Goal: Task Accomplishment & Management: Manage account settings

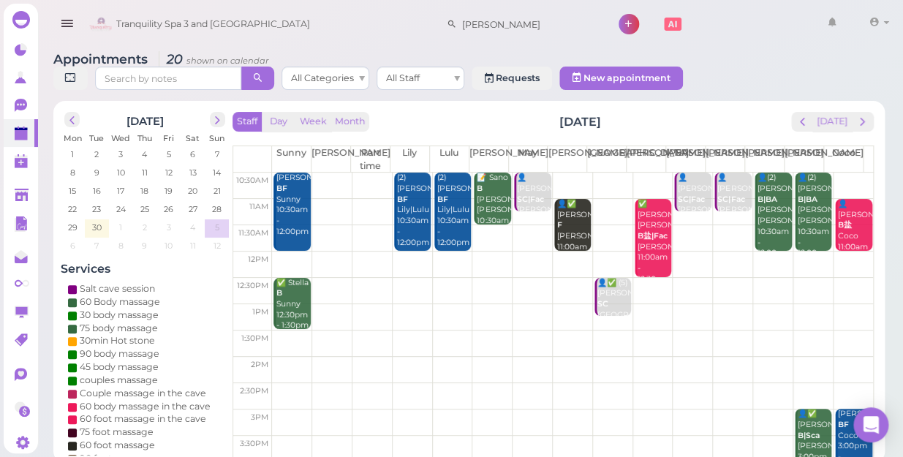
scroll to position [66, 0]
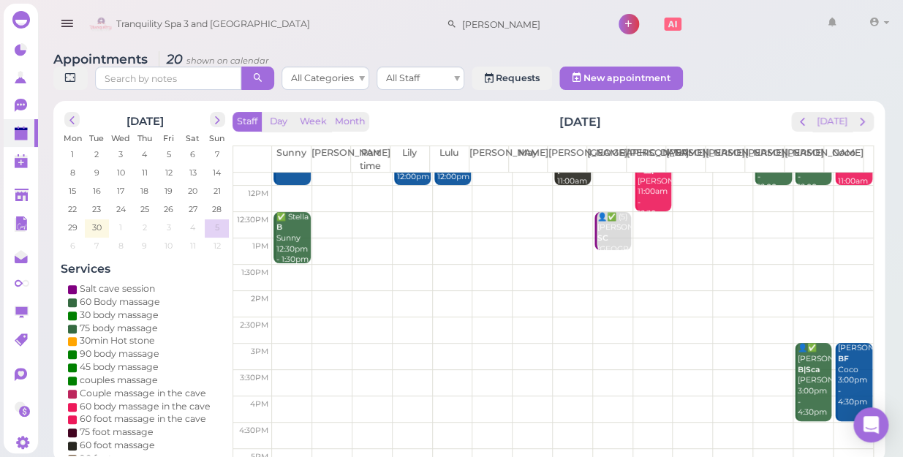
drag, startPoint x: 359, startPoint y: 275, endPoint x: 692, endPoint y: 399, distance: 355.8
click at [354, 378] on tbody "10:30am 11am 11:30am 12pm 12:30pm 1pm 1:30pm 2pm 2:30pm 3pm 3:30pm 4pm 4:30pm 5…" at bounding box center [553, 383] width 640 height 552
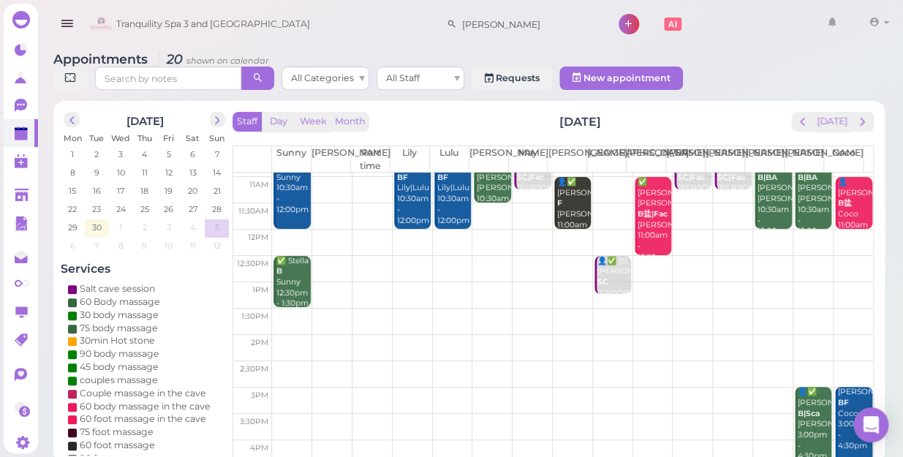
scroll to position [0, 0]
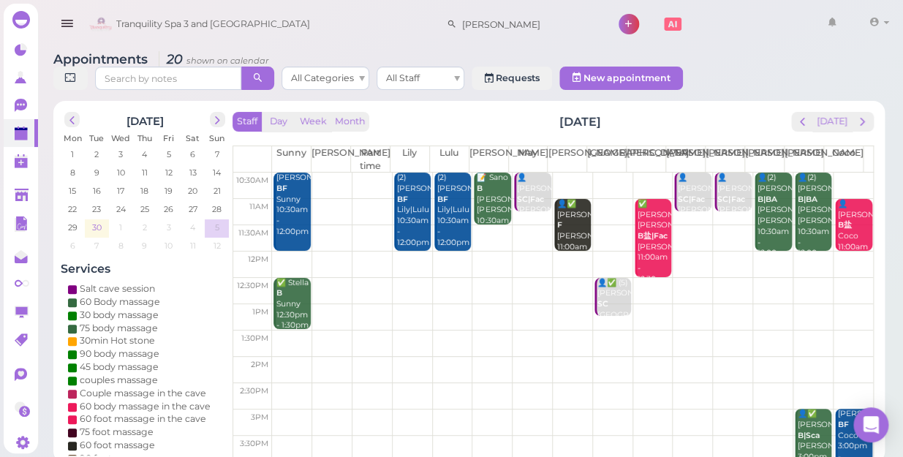
click at [96, 221] on span "30" at bounding box center [97, 227] width 12 height 13
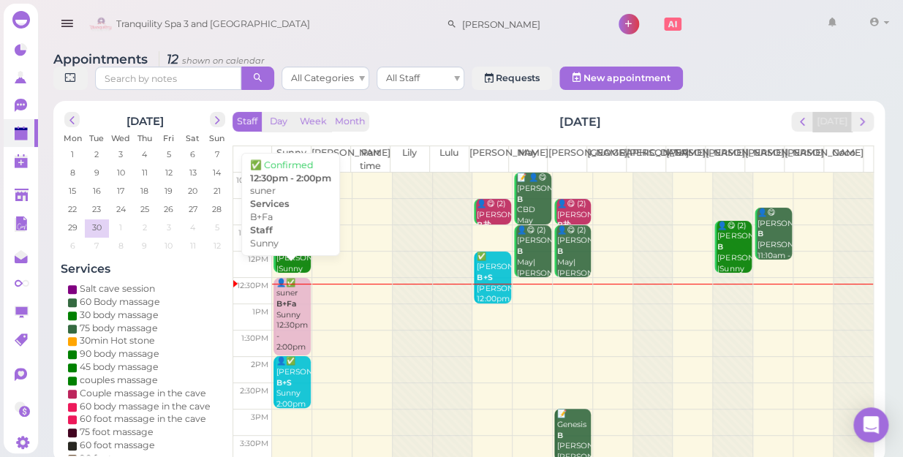
click at [288, 297] on div "👤✅ suner B+Fa Sunny 12:30pm - 2:00pm" at bounding box center [293, 315] width 34 height 75
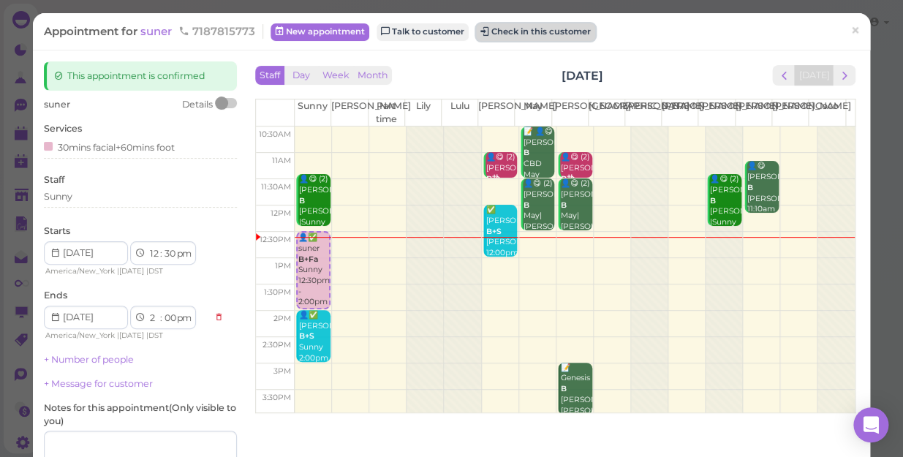
click at [539, 34] on button "Check in this customer" at bounding box center [535, 32] width 119 height 18
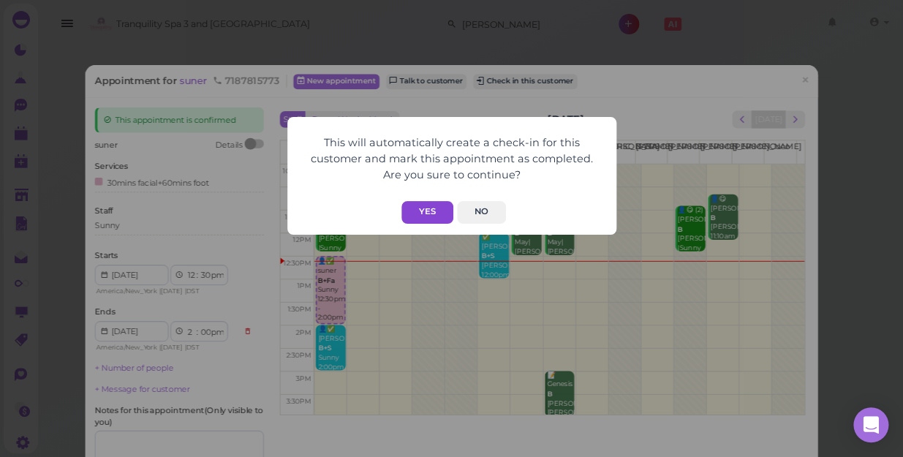
click at [431, 215] on button "Yes" at bounding box center [427, 212] width 52 height 23
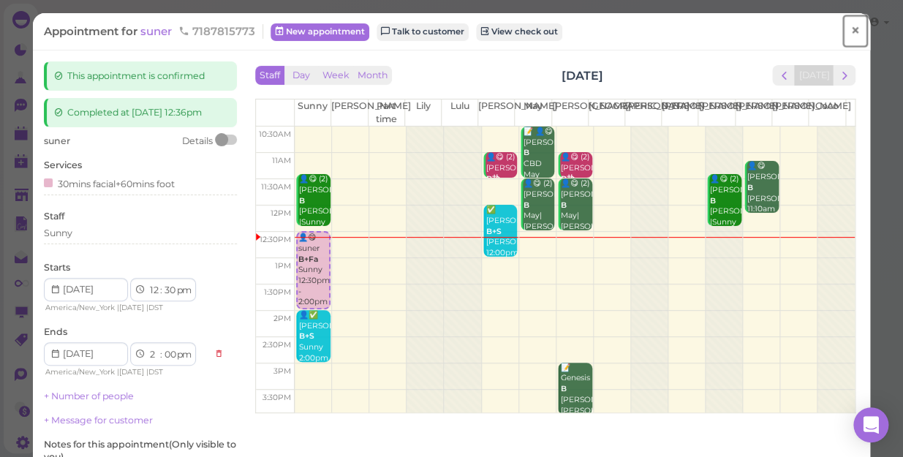
click at [850, 28] on span "×" at bounding box center [855, 30] width 10 height 20
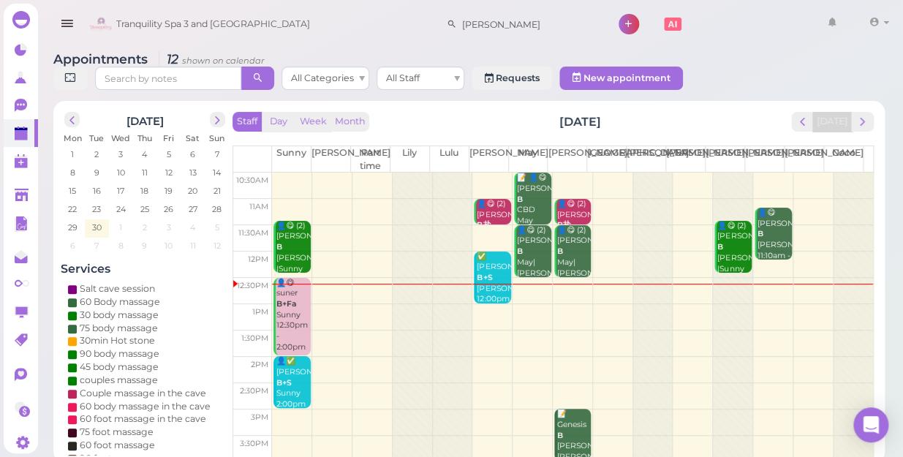
scroll to position [132, 0]
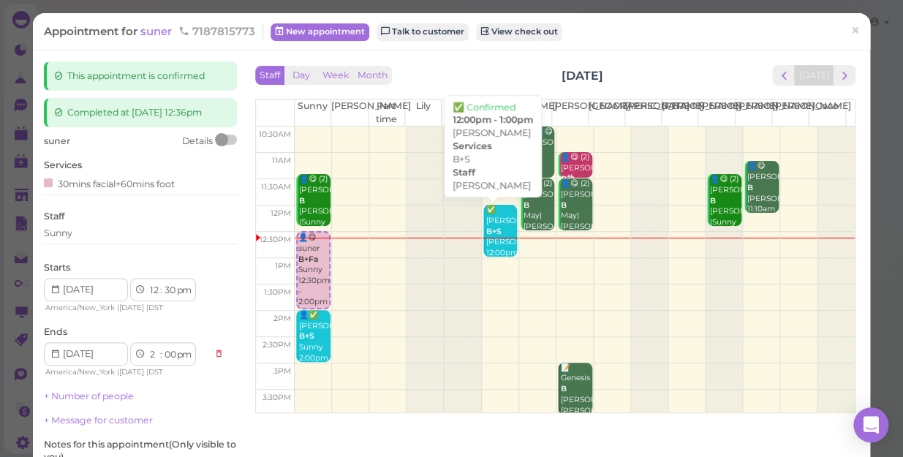
click at [487, 227] on b "B+S" at bounding box center [493, 232] width 15 height 10
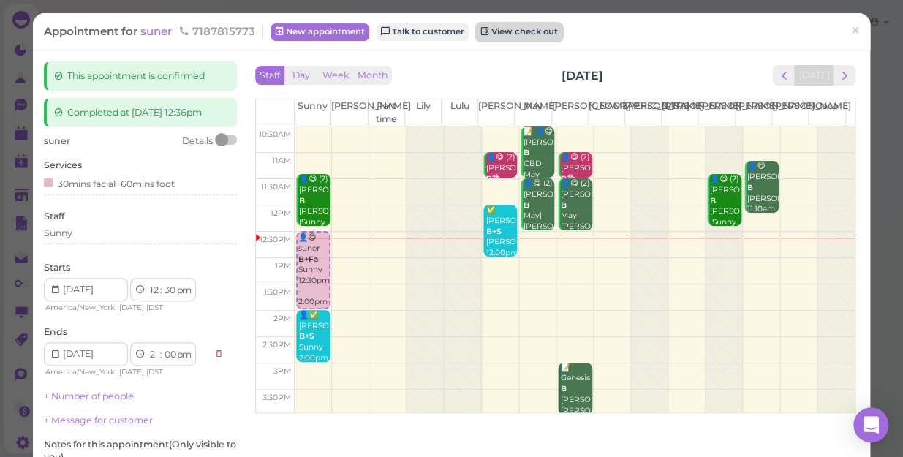
click at [504, 29] on link "View check out" at bounding box center [519, 32] width 86 height 18
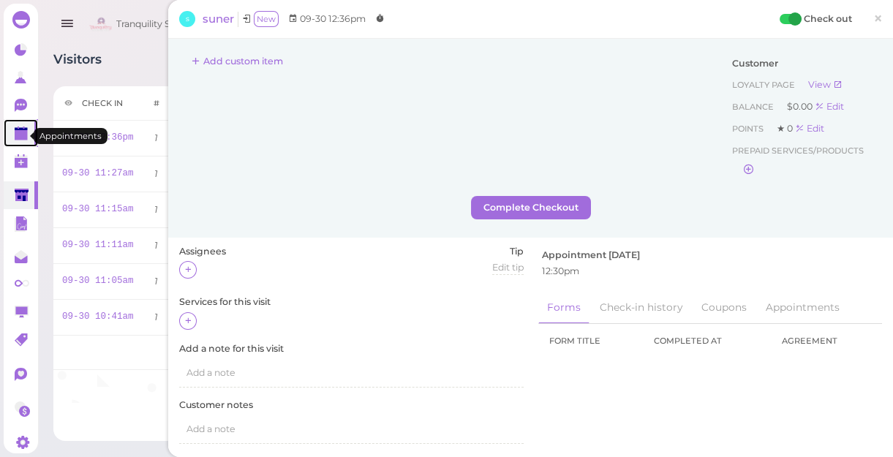
click at [21, 137] on polygon at bounding box center [21, 135] width 13 height 10
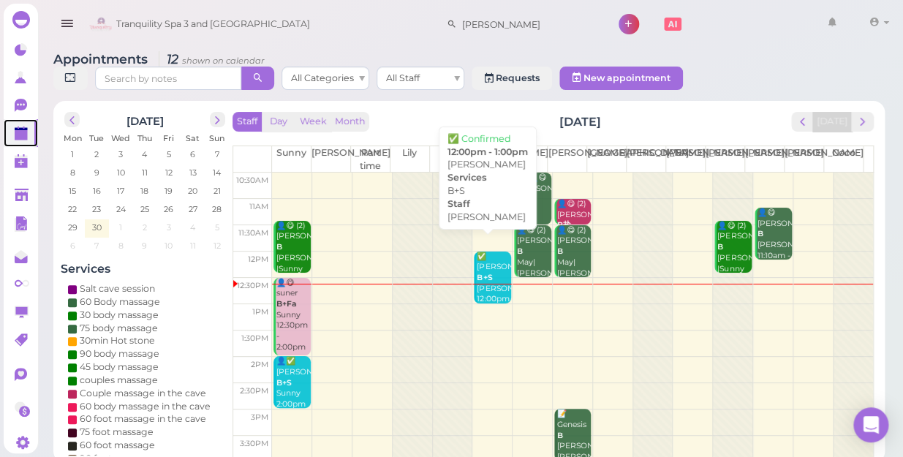
click at [485, 273] on b "B+S" at bounding box center [484, 278] width 15 height 10
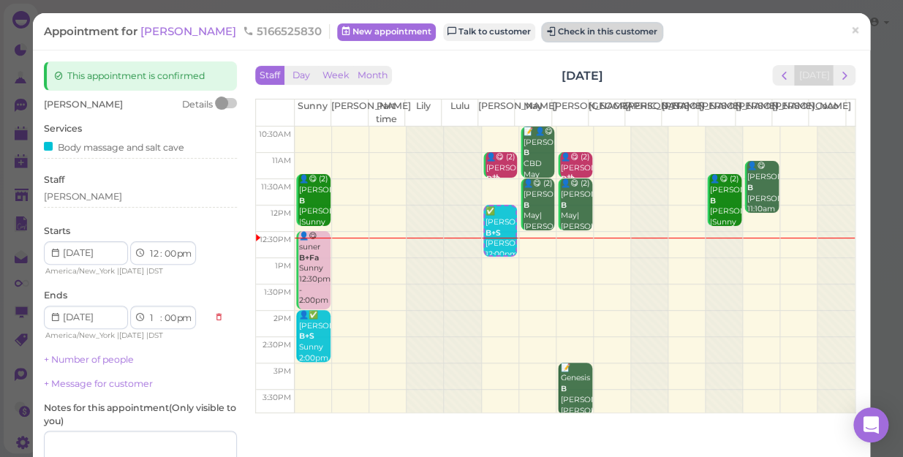
click at [542, 25] on button "Check in this customer" at bounding box center [601, 32] width 119 height 18
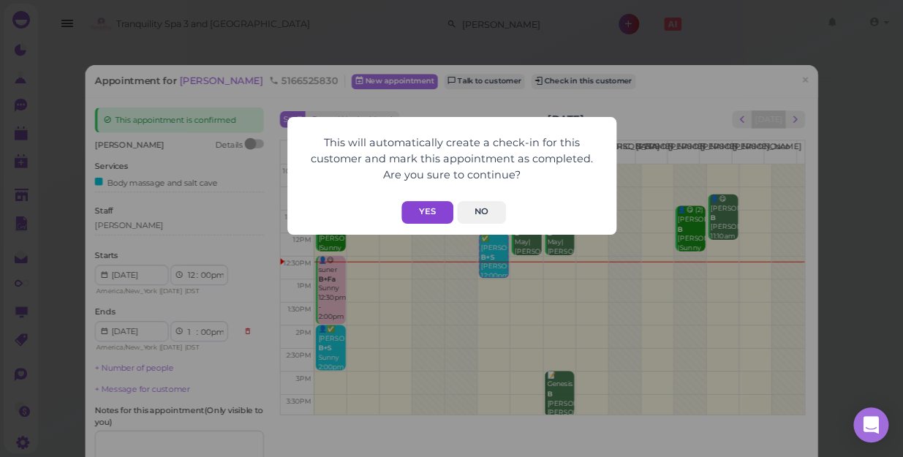
click at [429, 209] on button "Yes" at bounding box center [427, 212] width 52 height 23
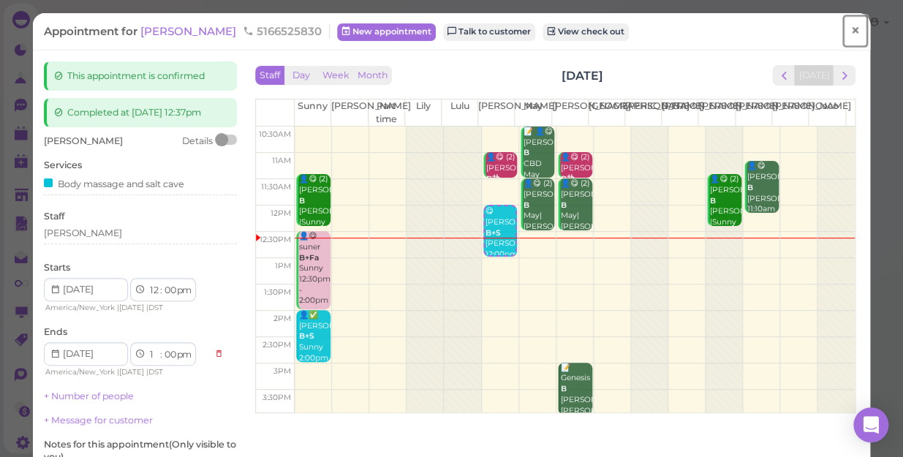
click at [850, 28] on span "×" at bounding box center [855, 30] width 10 height 20
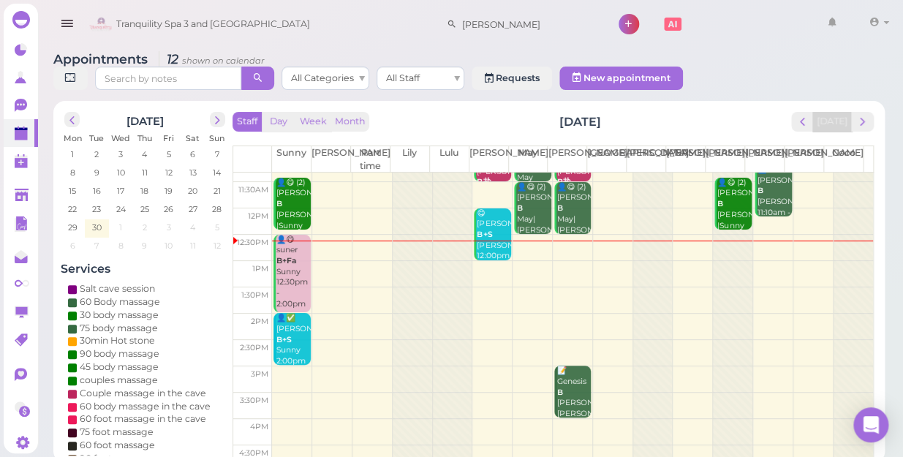
scroll to position [66, 0]
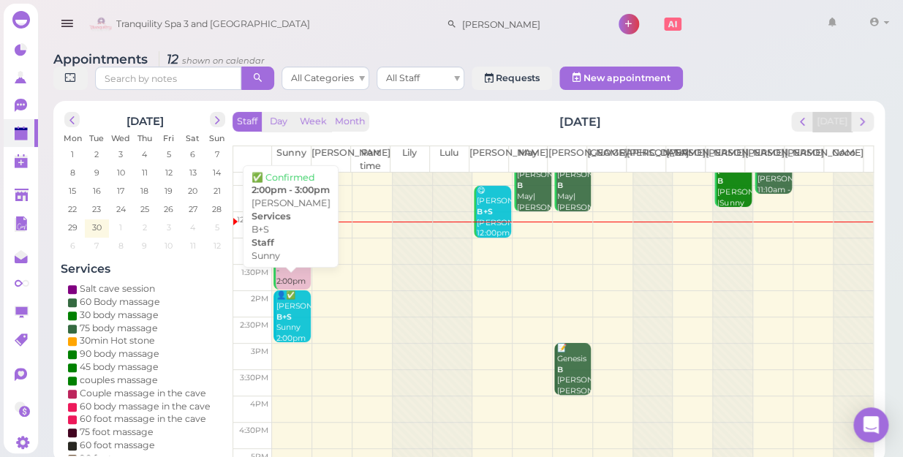
click at [284, 312] on b "B+S" at bounding box center [283, 317] width 15 height 10
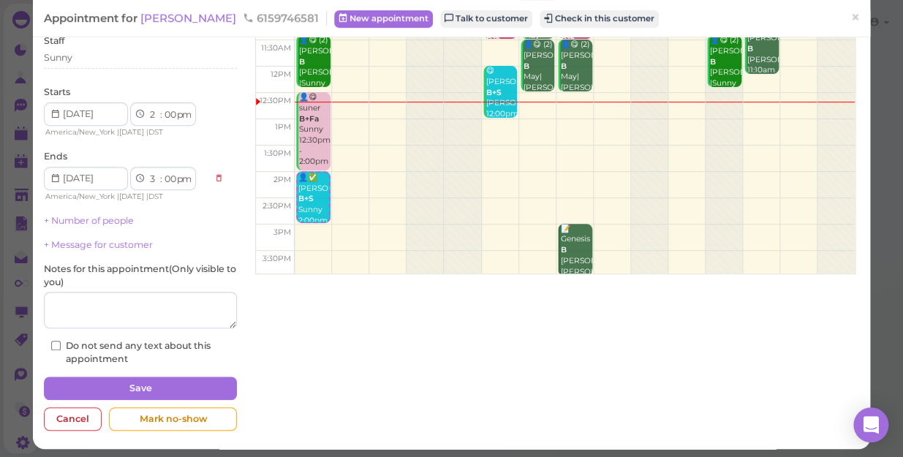
scroll to position [143, 0]
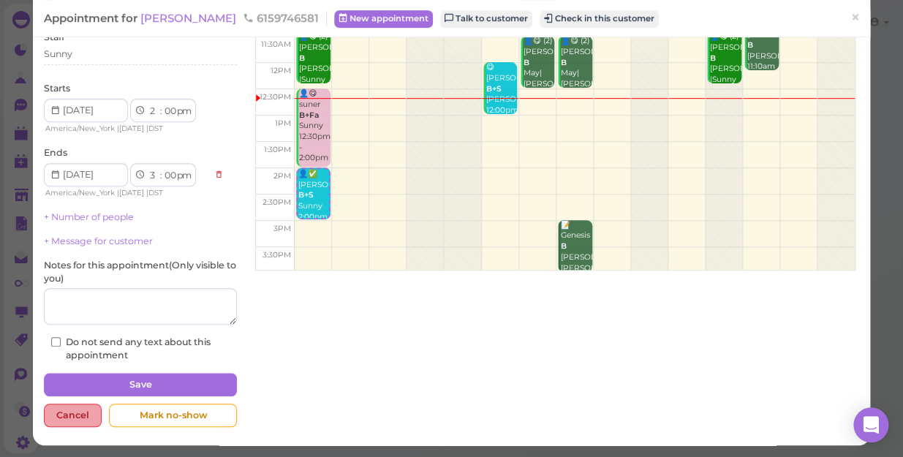
click at [67, 411] on div "Cancel" at bounding box center [73, 415] width 58 height 23
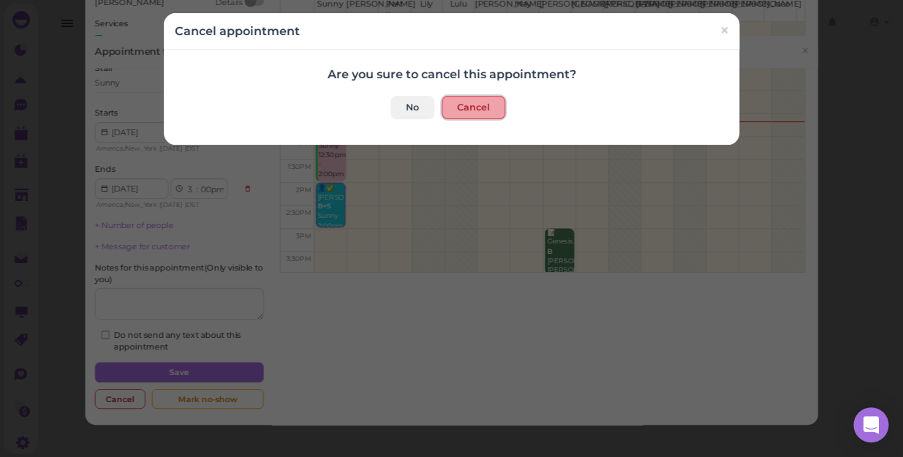
click at [477, 105] on button "Cancel" at bounding box center [474, 107] width 64 height 23
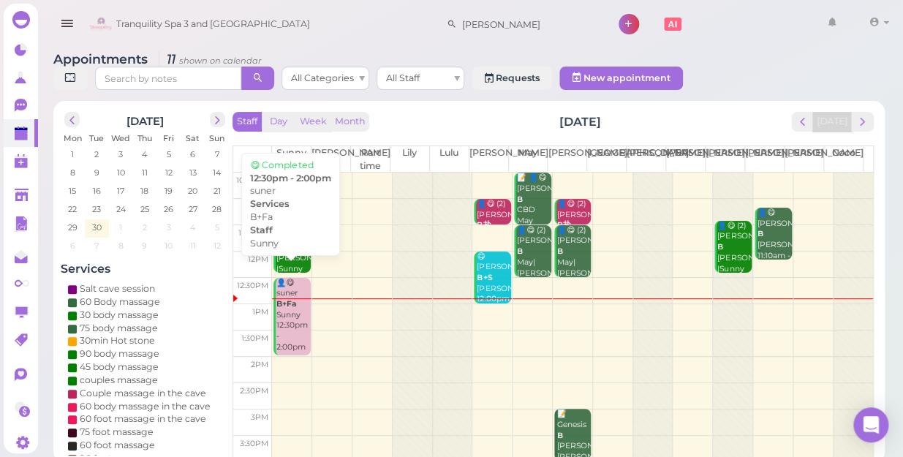
click at [291, 320] on div "👤😋 suner B+Fa Sunny 12:30pm - 2:00pm" at bounding box center [293, 315] width 34 height 75
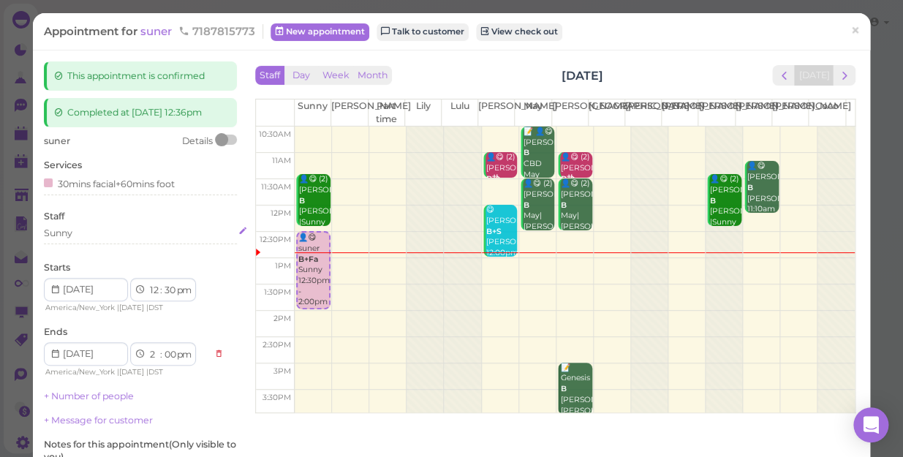
click at [95, 228] on div "Sunny" at bounding box center [140, 233] width 193 height 13
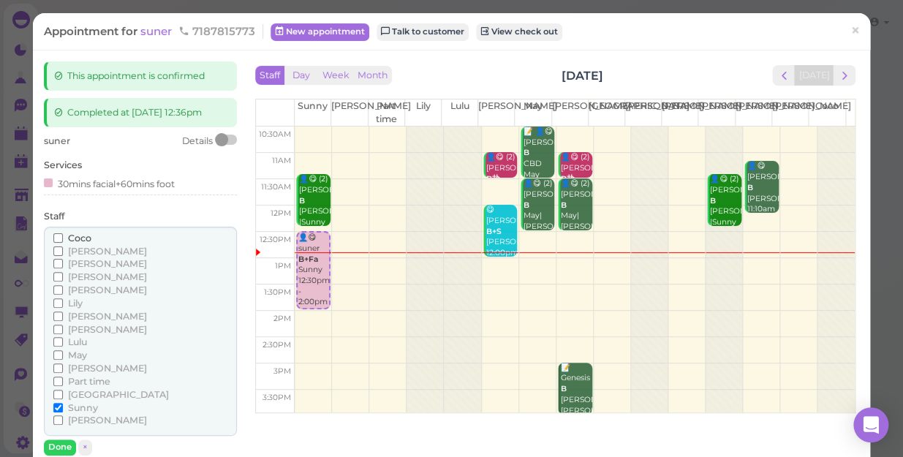
click at [80, 311] on span "[PERSON_NAME]" at bounding box center [107, 316] width 79 height 11
click at [63, 311] on input "[PERSON_NAME]" at bounding box center [58, 316] width 10 height 10
click at [78, 406] on span "Sunny" at bounding box center [83, 407] width 30 height 11
click at [63, 406] on input "Sunny" at bounding box center [58, 408] width 10 height 10
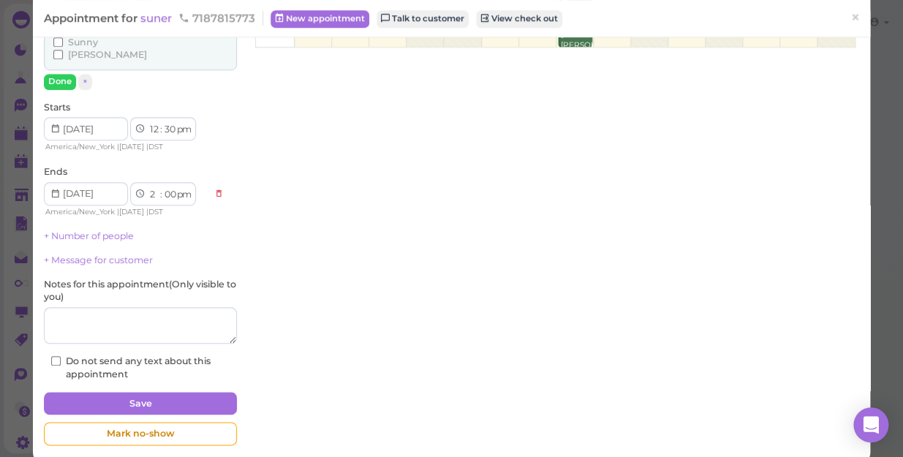
scroll to position [384, 0]
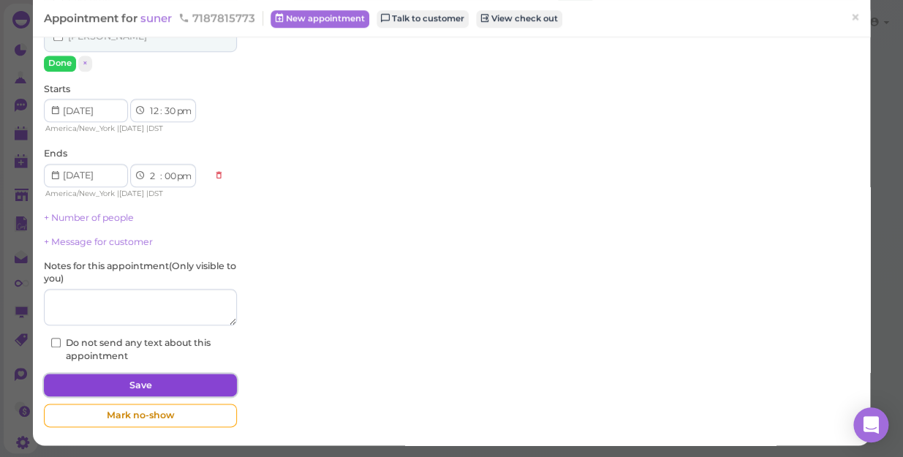
click at [154, 382] on button "Save" at bounding box center [140, 385] width 193 height 23
